Goal: Task Accomplishment & Management: Manage account settings

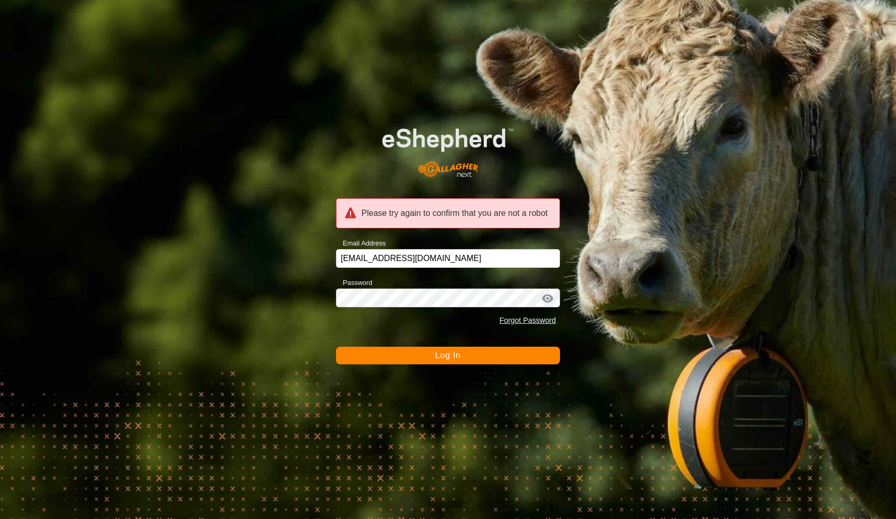
click at [450, 357] on span "Log In" at bounding box center [447, 355] width 25 height 9
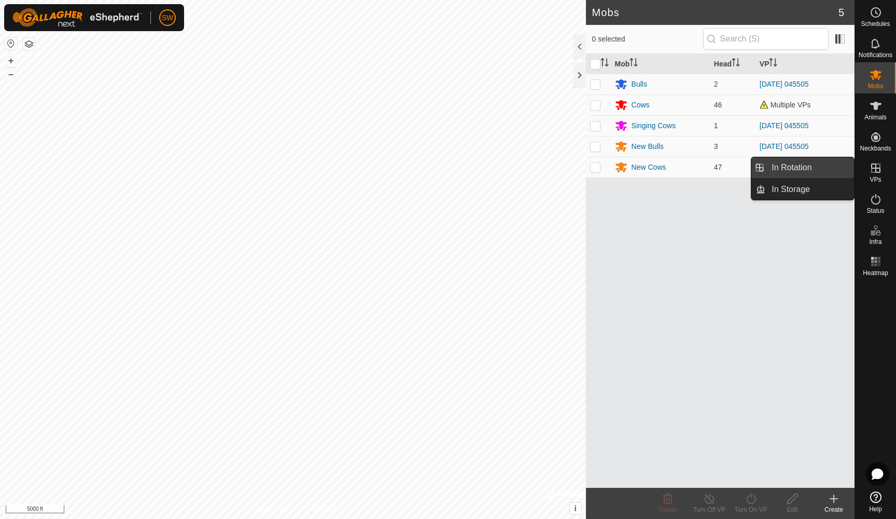
click at [800, 165] on link "In Rotation" at bounding box center [810, 167] width 89 height 21
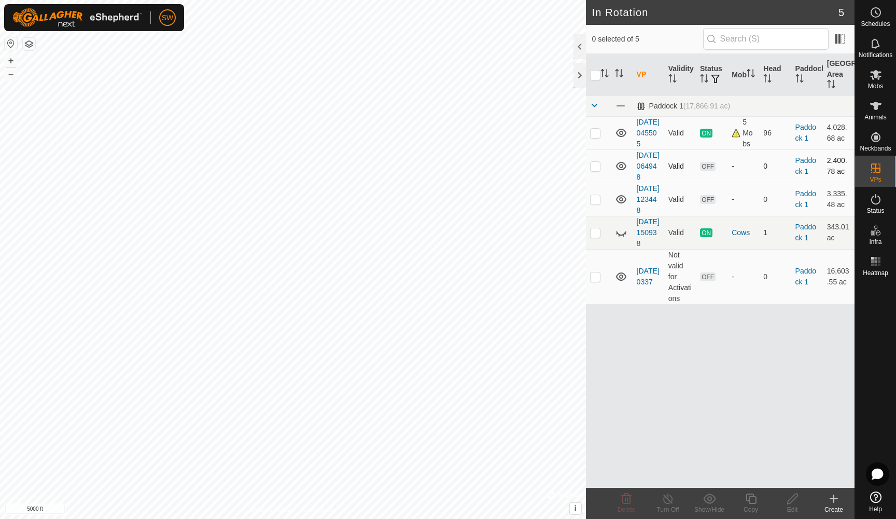
click at [594, 170] on p-checkbox at bounding box center [595, 166] width 10 height 8
click at [626, 500] on icon at bounding box center [627, 498] width 10 height 10
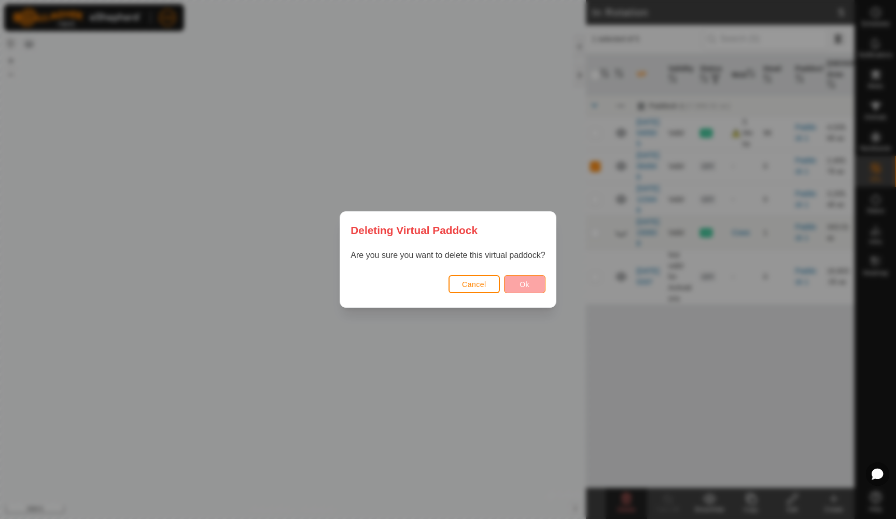
click at [528, 286] on span "Ok" at bounding box center [525, 284] width 10 height 8
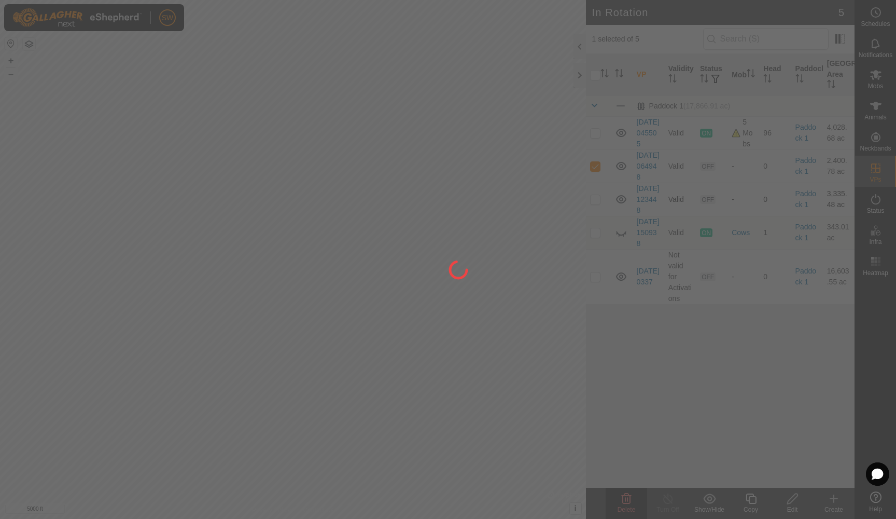
checkbox input "false"
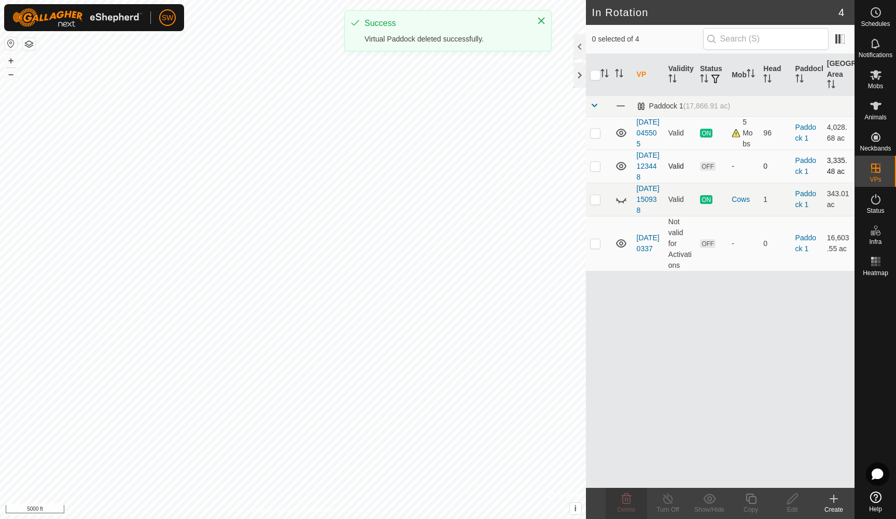
click at [596, 170] on p-checkbox at bounding box center [595, 166] width 10 height 8
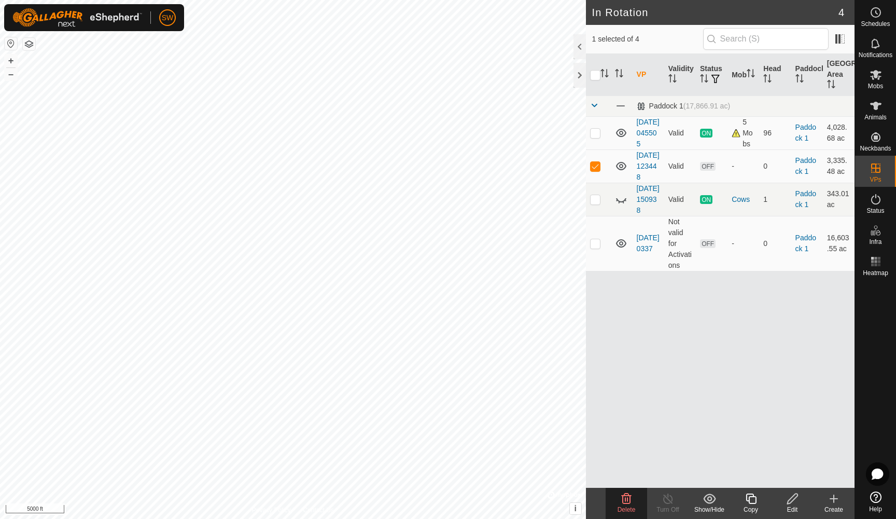
click at [623, 502] on icon at bounding box center [627, 498] width 10 height 10
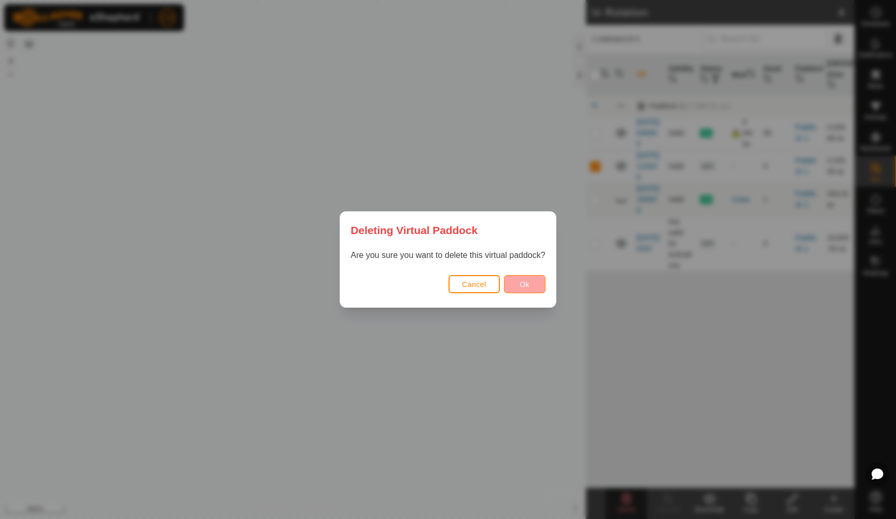
click at [530, 282] on span "Ok" at bounding box center [525, 284] width 10 height 8
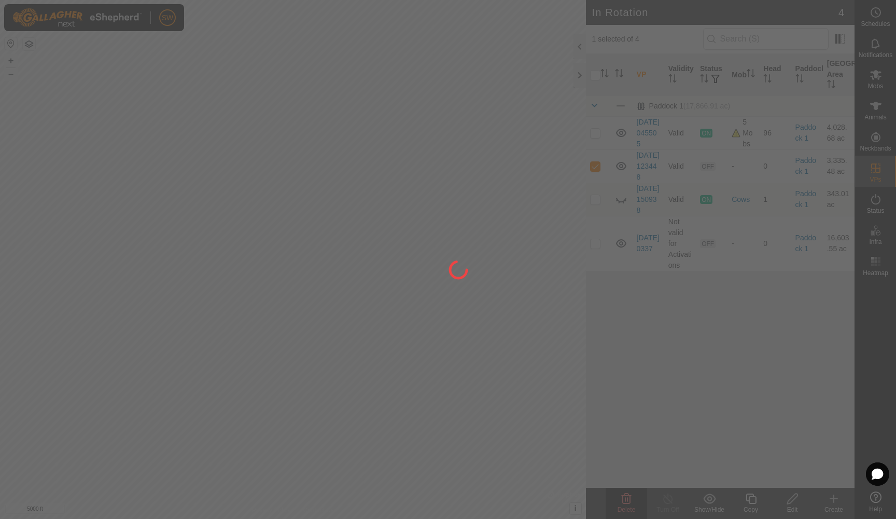
checkbox input "false"
